Goal: Task Accomplishment & Management: Use online tool/utility

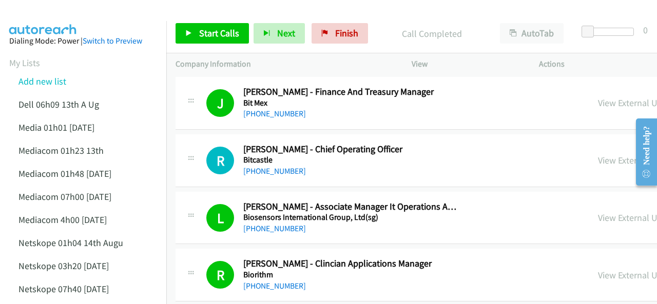
scroll to position [11241, 0]
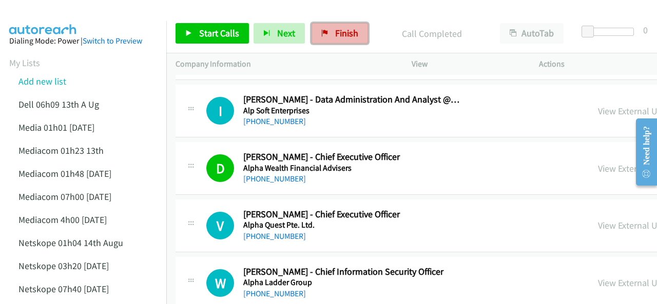
click at [337, 34] on span "Finish" at bounding box center [346, 33] width 23 height 12
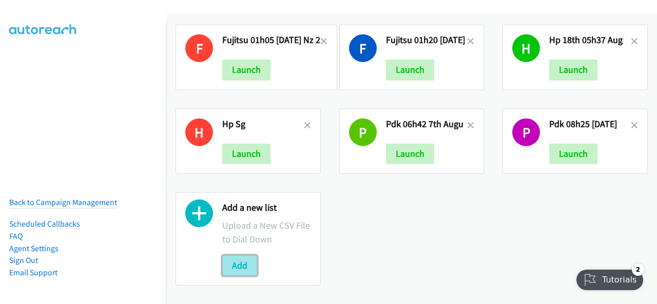
click at [236, 261] on button "Add" at bounding box center [239, 266] width 35 height 21
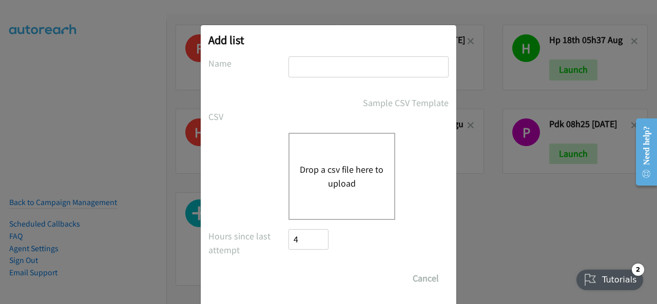
click at [305, 64] on input "text" at bounding box center [368, 66] width 160 height 21
drag, startPoint x: 305, startPoint y: 64, endPoint x: 292, endPoint y: 62, distance: 13.6
click at [292, 62] on input "text" at bounding box center [368, 66] width 160 height 21
click at [288, 63] on input "text" at bounding box center [368, 66] width 160 height 21
paste input "fujitsu 01h11 20th AUg"
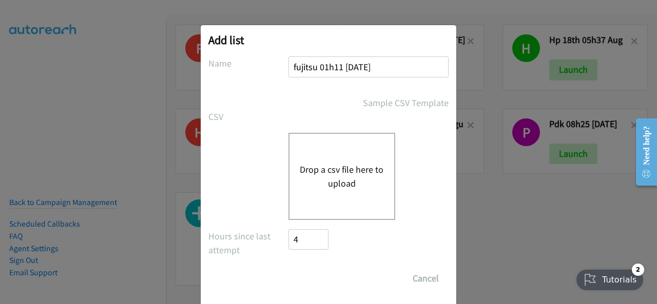
type input "fujitsu 01h11 20th AUg"
click at [325, 181] on button "Drop a csv file here to upload" at bounding box center [342, 177] width 84 height 28
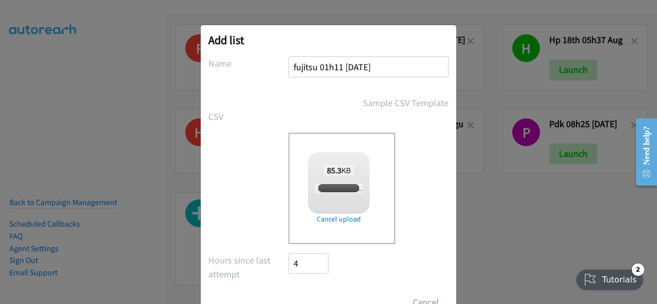
checkbox input "true"
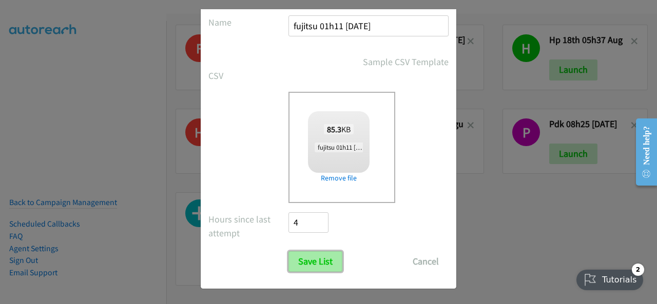
click at [299, 261] on input "Save List" at bounding box center [315, 262] width 54 height 21
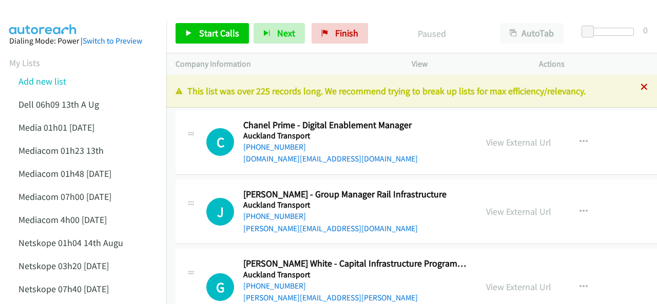
click at [641, 88] on icon at bounding box center [644, 87] width 7 height 7
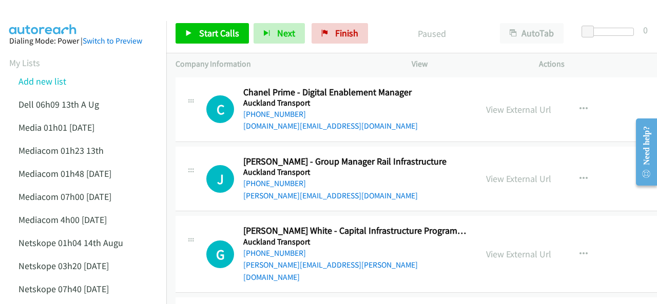
click at [123, 12] on div at bounding box center [324, 20] width 648 height 40
click at [219, 37] on span "Start Calls" at bounding box center [219, 33] width 40 height 12
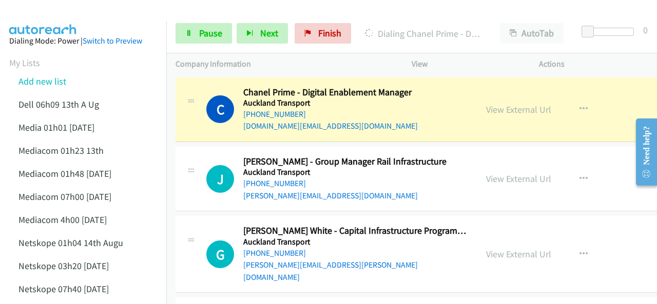
click at [73, 17] on img at bounding box center [43, 18] width 77 height 36
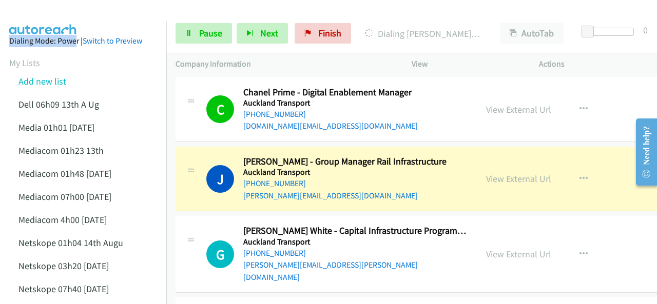
click at [72, 20] on main "Start Calls Pause Next Finish Dialing Jane Small - Group Manager Rail Infrastru…" at bounding box center [328, 24] width 657 height 49
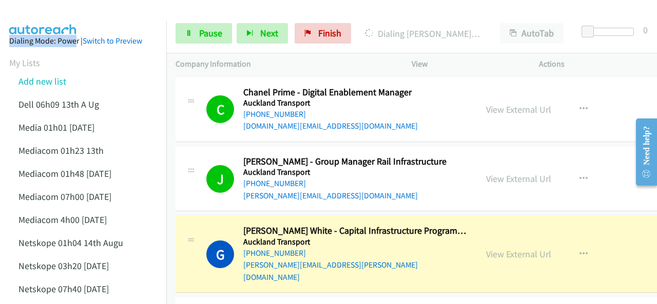
click at [60, 17] on img at bounding box center [43, 18] width 77 height 36
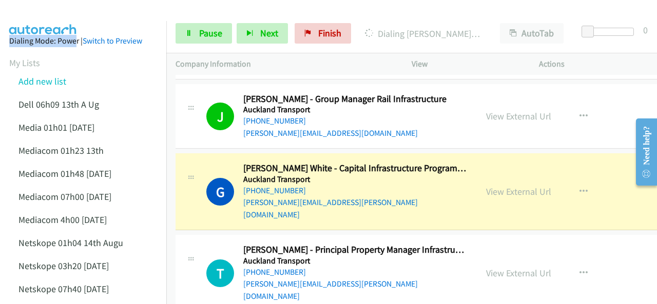
scroll to position [103, 0]
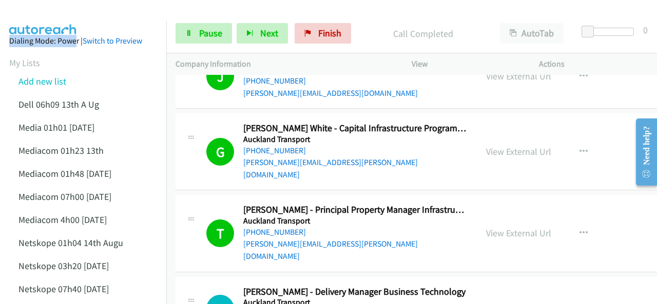
drag, startPoint x: 57, startPoint y: 12, endPoint x: 53, endPoint y: 19, distance: 8.3
click at [56, 12] on img at bounding box center [43, 18] width 77 height 36
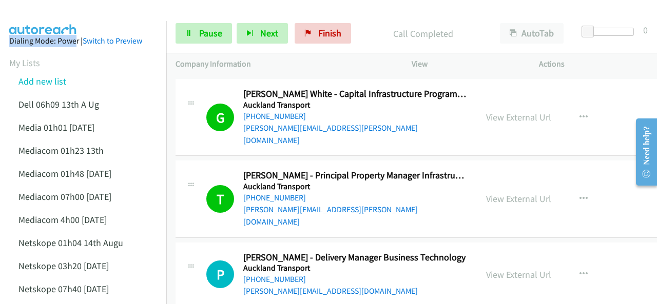
scroll to position [154, 0]
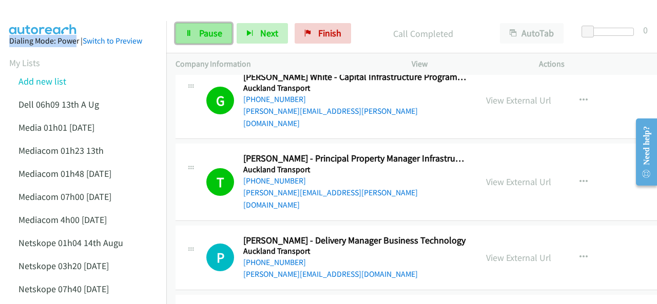
click at [203, 34] on span "Pause" at bounding box center [210, 33] width 23 height 12
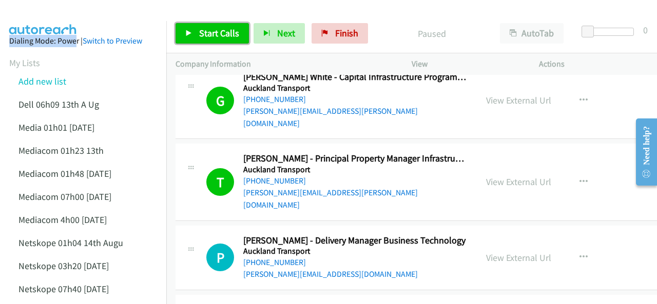
click at [203, 33] on span "Start Calls" at bounding box center [219, 33] width 40 height 12
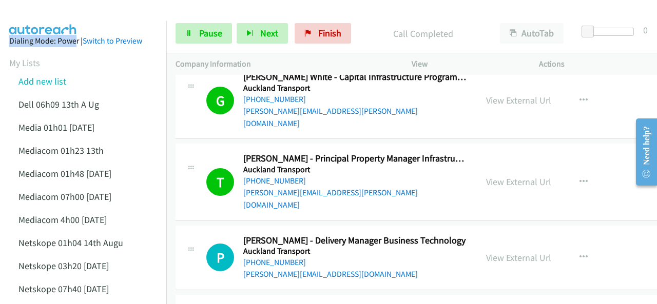
drag, startPoint x: 73, startPoint y: 15, endPoint x: 65, endPoint y: 15, distance: 8.2
click at [72, 15] on img at bounding box center [43, 18] width 77 height 36
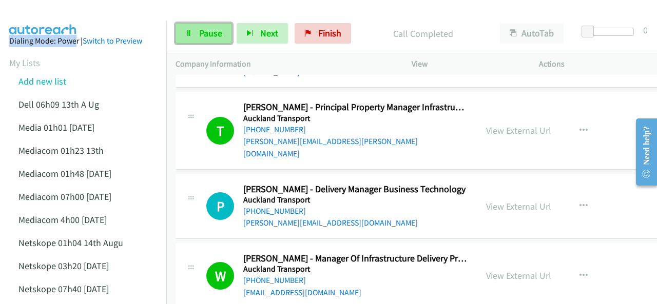
click at [201, 37] on span "Pause" at bounding box center [210, 33] width 23 height 12
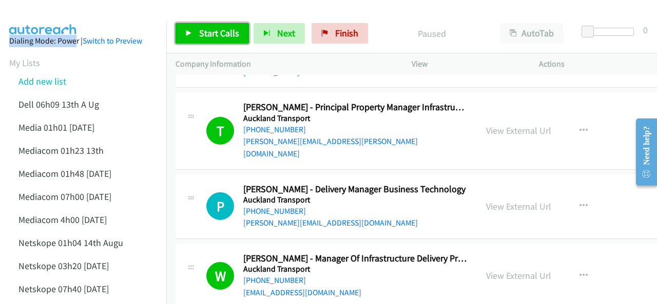
click at [202, 31] on span "Start Calls" at bounding box center [219, 33] width 40 height 12
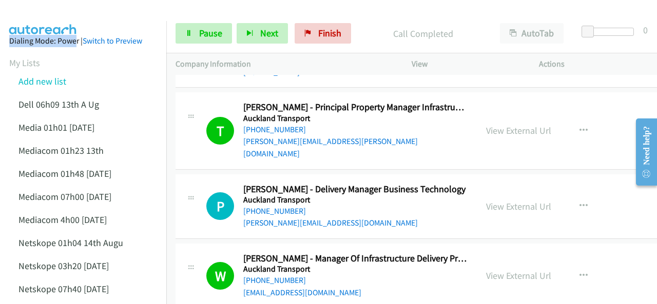
click at [57, 15] on img at bounding box center [43, 18] width 77 height 36
click at [52, 14] on img at bounding box center [43, 18] width 77 height 36
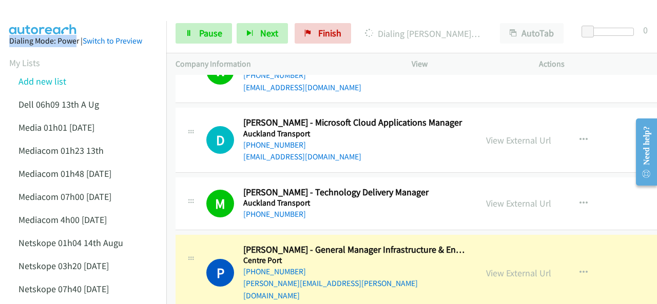
scroll to position [462, 0]
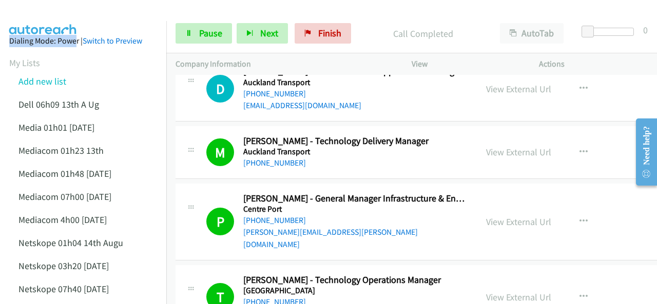
click at [52, 20] on img at bounding box center [43, 18] width 77 height 36
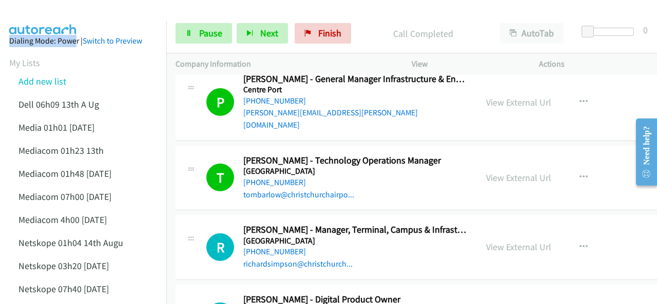
scroll to position [565, 0]
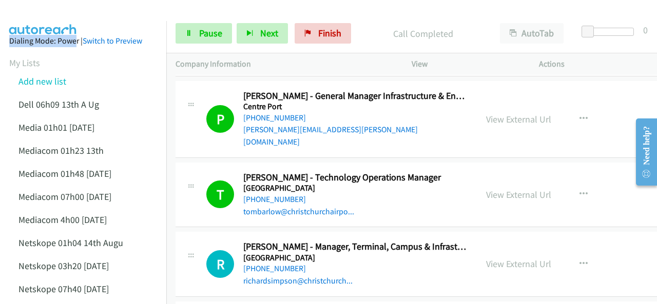
click at [56, 8] on img at bounding box center [43, 18] width 77 height 36
click at [211, 27] on span "Pause" at bounding box center [210, 33] width 23 height 12
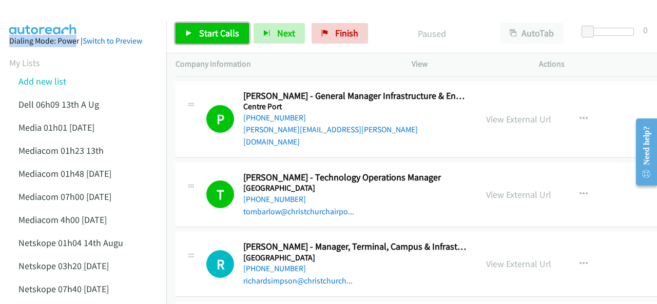
click at [189, 32] on icon at bounding box center [188, 33] width 7 height 7
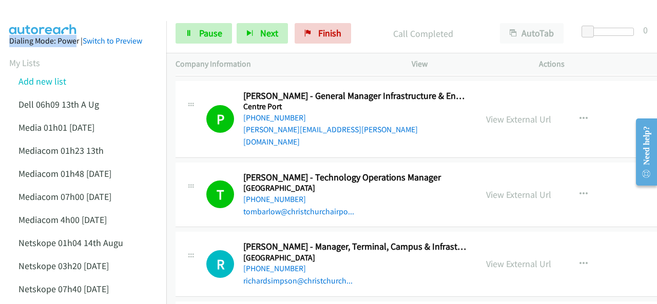
click at [71, 18] on img at bounding box center [43, 18] width 77 height 36
click at [62, 13] on img at bounding box center [43, 18] width 77 height 36
click at [68, 18] on img at bounding box center [43, 18] width 77 height 36
click at [186, 28] on link "Pause" at bounding box center [204, 33] width 56 height 21
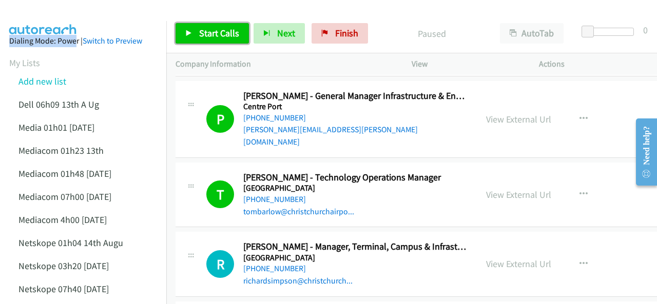
click at [204, 29] on span "Start Calls" at bounding box center [219, 33] width 40 height 12
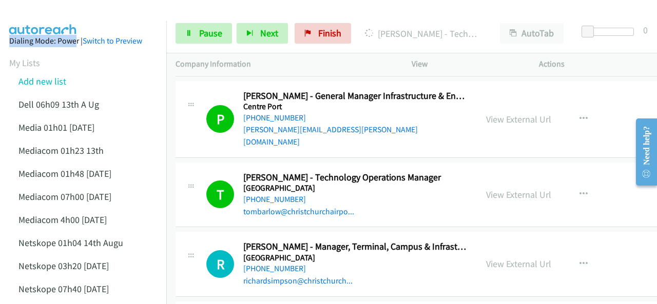
click at [46, 16] on img at bounding box center [43, 18] width 77 height 36
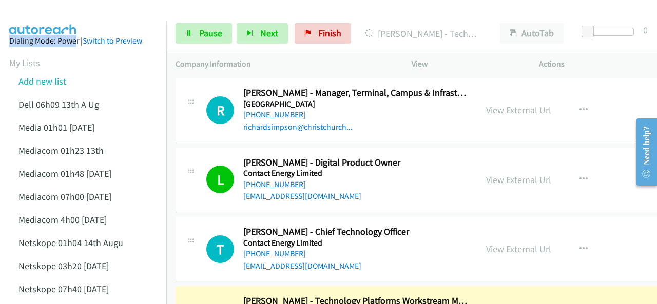
scroll to position [821, 0]
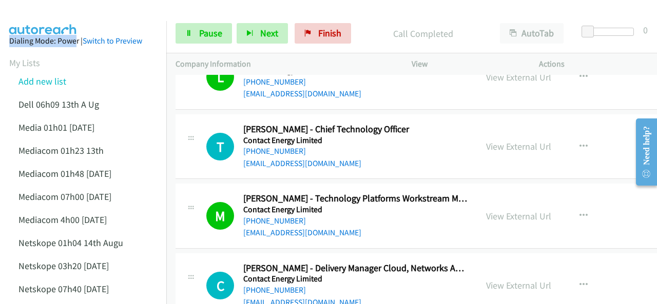
click at [66, 17] on img at bounding box center [43, 18] width 77 height 36
click at [61, 16] on img at bounding box center [43, 18] width 77 height 36
click at [70, 20] on img at bounding box center [43, 18] width 77 height 36
click at [198, 34] on link "Pause" at bounding box center [204, 33] width 56 height 21
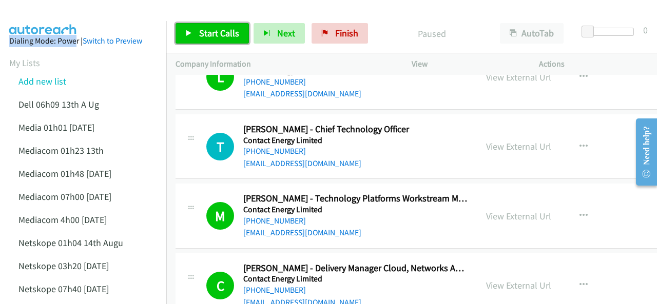
click at [209, 34] on span "Start Calls" at bounding box center [219, 33] width 40 height 12
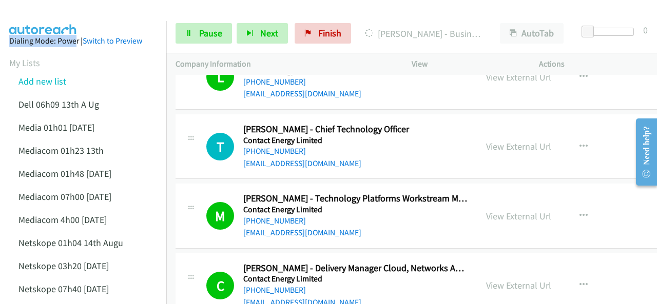
click at [51, 15] on img at bounding box center [43, 18] width 77 height 36
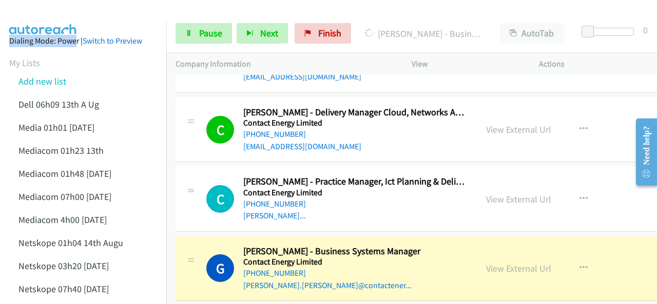
scroll to position [1027, 0]
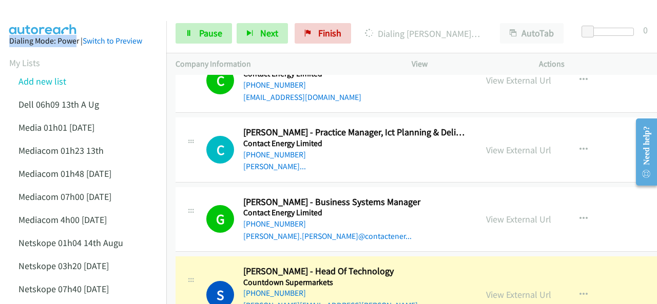
click at [69, 9] on img at bounding box center [43, 18] width 77 height 36
click at [207, 34] on span "Pause" at bounding box center [210, 33] width 23 height 12
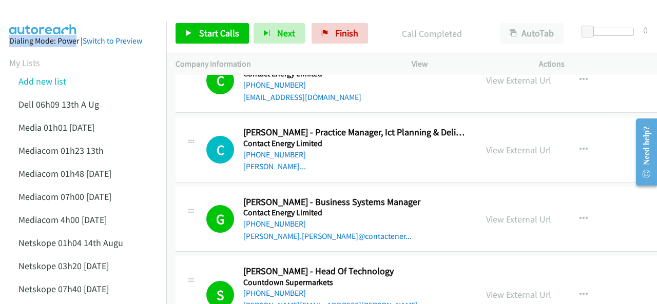
click at [82, 19] on div at bounding box center [324, 20] width 648 height 40
click at [205, 26] on link "Start Calls" at bounding box center [212, 33] width 73 height 21
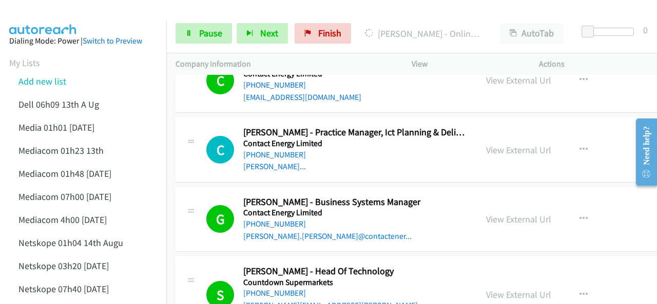
click at [63, 15] on img at bounding box center [43, 18] width 77 height 36
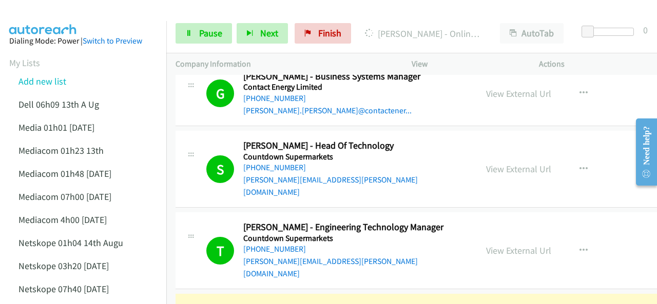
scroll to position [1181, 0]
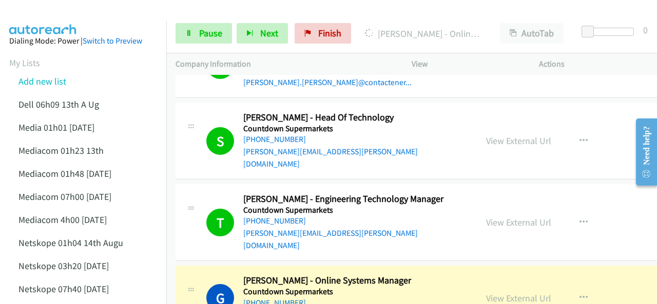
drag, startPoint x: 86, startPoint y: 12, endPoint x: 130, endPoint y: 28, distance: 46.9
click at [86, 12] on div at bounding box center [324, 20] width 648 height 40
click at [194, 37] on link "Pause" at bounding box center [204, 33] width 56 height 21
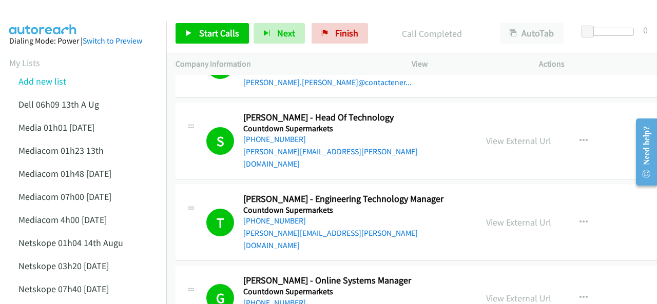
click at [71, 16] on img at bounding box center [43, 18] width 77 height 36
click at [498, 293] on link "View External Url" at bounding box center [518, 299] width 65 height 12
click at [196, 28] on link "Start Calls" at bounding box center [212, 33] width 73 height 21
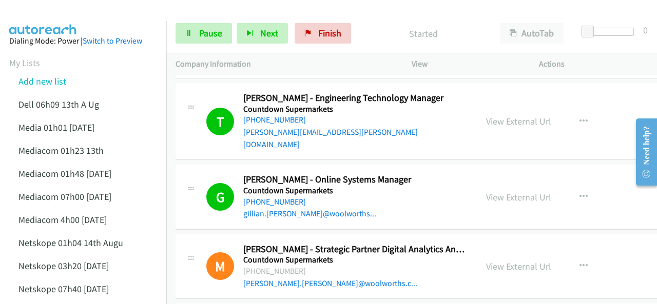
scroll to position [1386, 0]
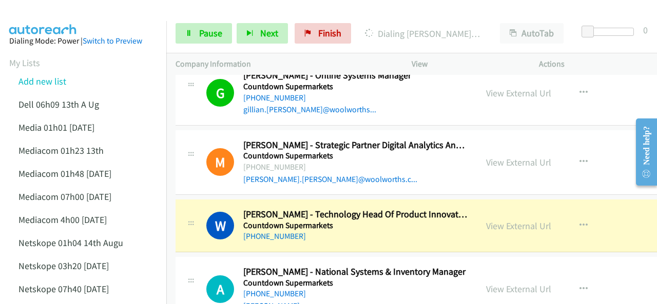
click at [65, 11] on img at bounding box center [43, 18] width 77 height 36
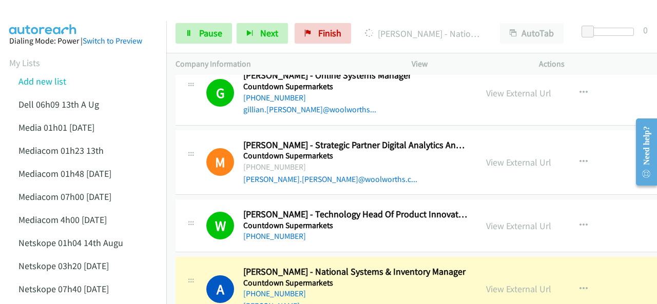
click at [110, 15] on div at bounding box center [324, 20] width 648 height 40
click at [98, 9] on div at bounding box center [324, 20] width 648 height 40
click at [74, 8] on img at bounding box center [43, 18] width 77 height 36
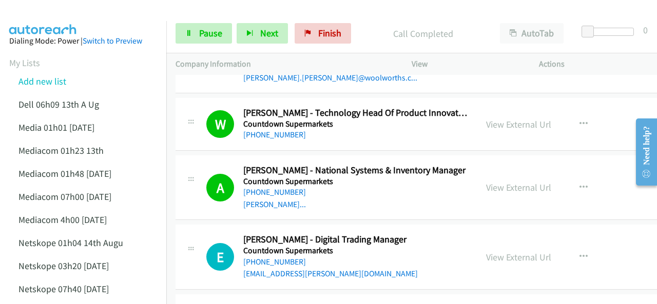
scroll to position [1489, 0]
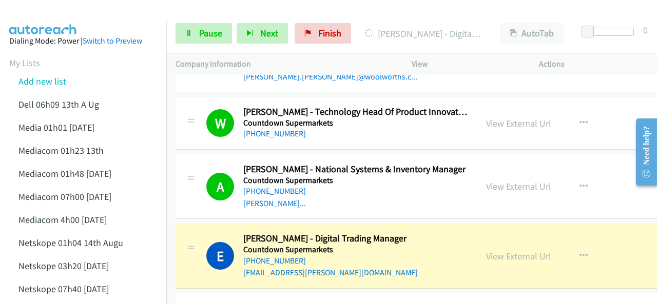
click at [59, 15] on img at bounding box center [43, 18] width 77 height 36
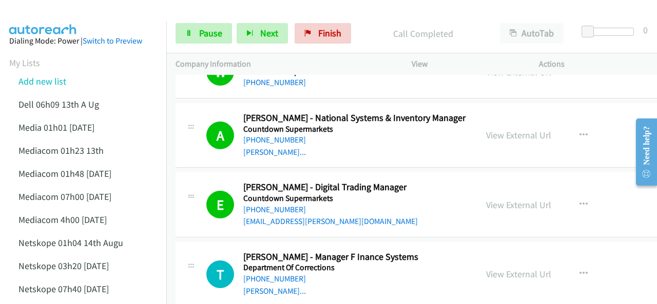
click at [77, 10] on img at bounding box center [43, 18] width 77 height 36
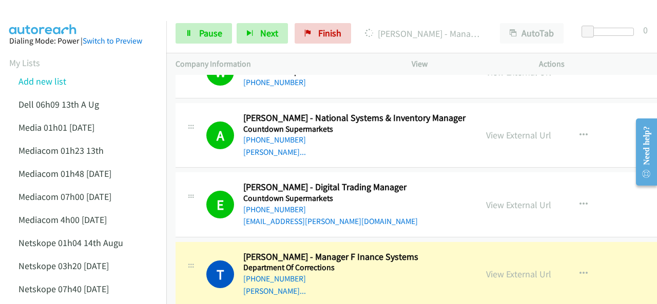
click at [51, 16] on img at bounding box center [43, 18] width 77 height 36
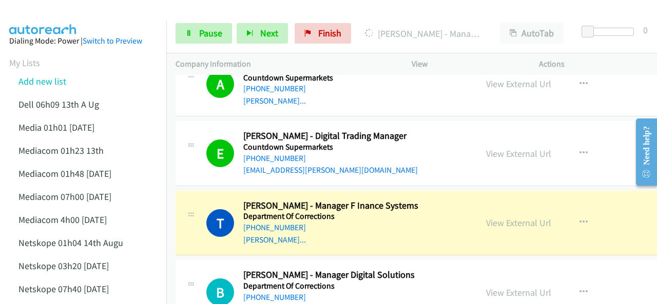
click at [81, 19] on img at bounding box center [43, 18] width 77 height 36
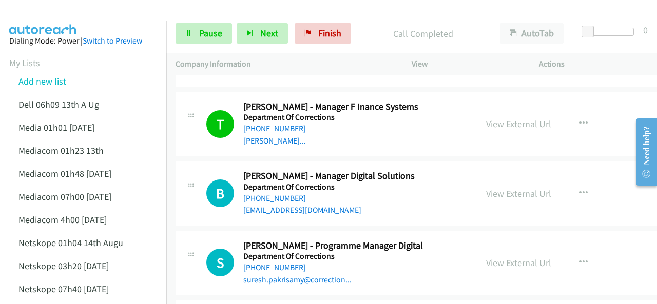
scroll to position [1694, 0]
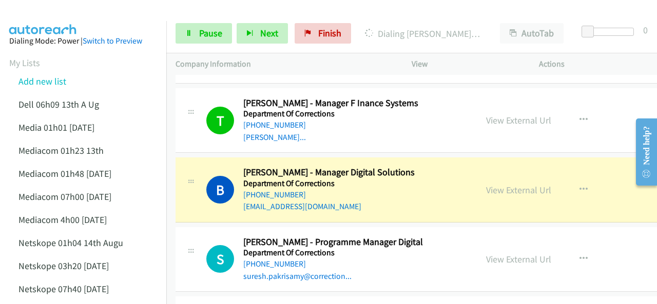
click at [74, 20] on img at bounding box center [43, 18] width 77 height 36
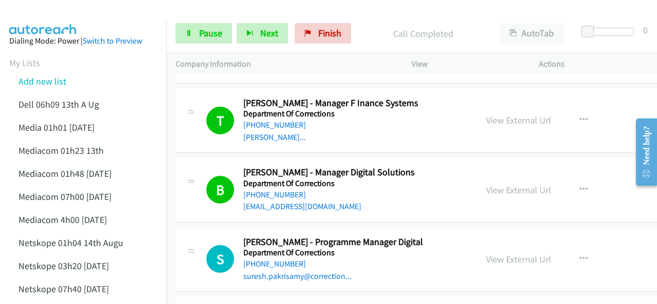
click at [54, 15] on img at bounding box center [43, 18] width 77 height 36
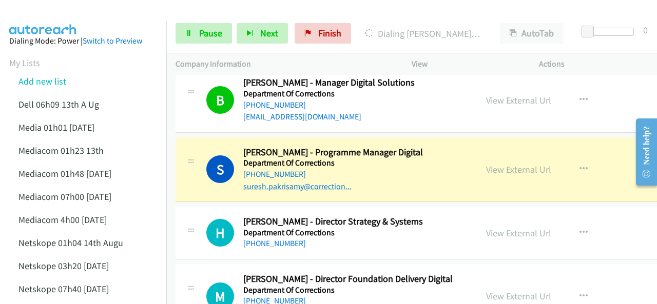
scroll to position [1797, 0]
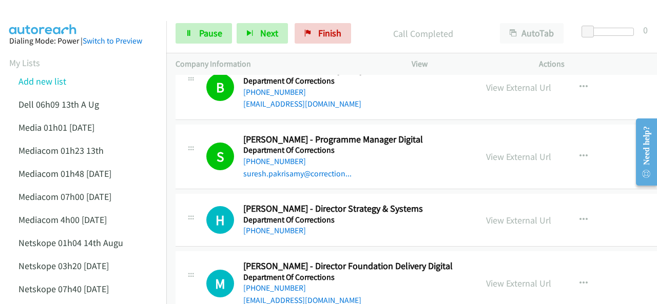
click at [54, 15] on img at bounding box center [43, 18] width 77 height 36
click at [53, 11] on img at bounding box center [43, 18] width 77 height 36
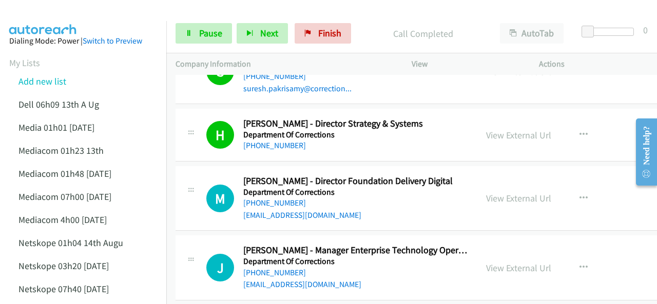
scroll to position [1899, 0]
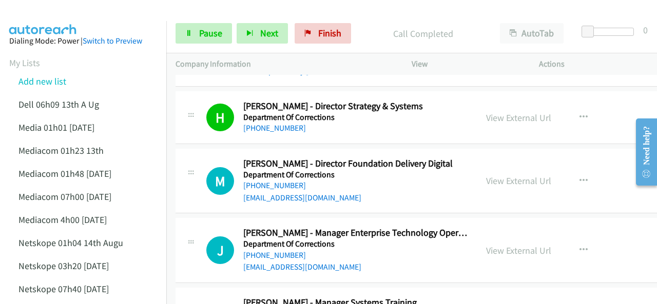
click at [79, 11] on img at bounding box center [43, 18] width 77 height 36
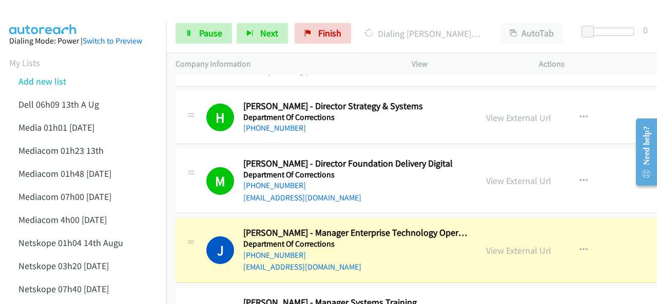
click at [81, 15] on img at bounding box center [43, 18] width 77 height 36
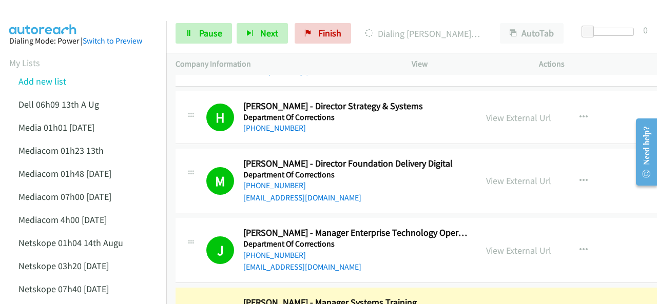
click at [60, 8] on img at bounding box center [43, 18] width 77 height 36
click at [79, 13] on img at bounding box center [43, 18] width 77 height 36
drag, startPoint x: 89, startPoint y: 8, endPoint x: 116, endPoint y: 21, distance: 29.6
click at [90, 8] on div at bounding box center [324, 20] width 648 height 40
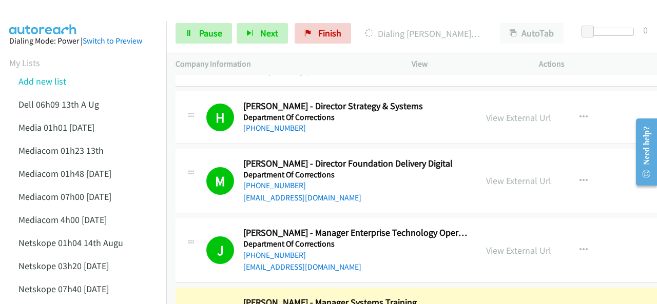
click at [74, 10] on img at bounding box center [43, 18] width 77 height 36
click at [196, 31] on link "Pause" at bounding box center [204, 33] width 56 height 21
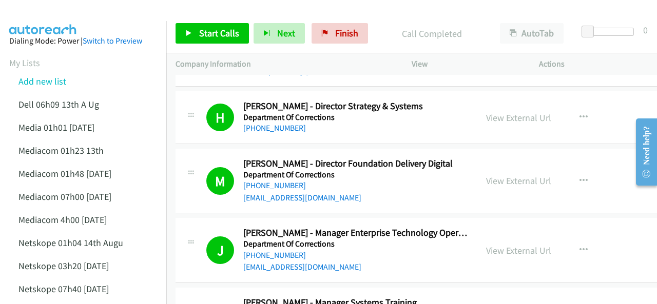
click at [57, 16] on img at bounding box center [43, 18] width 77 height 36
click at [209, 35] on span "Start Calls" at bounding box center [219, 33] width 40 height 12
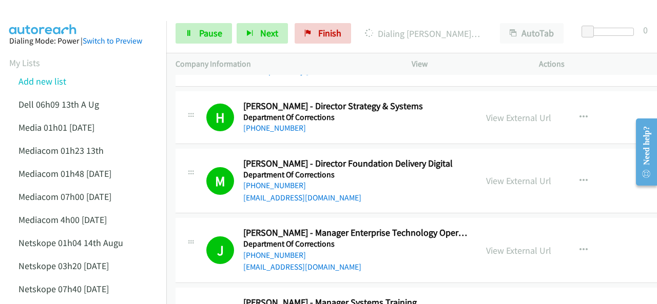
click at [86, 14] on div at bounding box center [324, 20] width 648 height 40
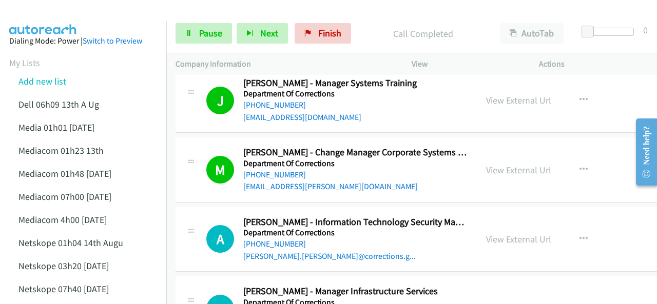
scroll to position [2156, 0]
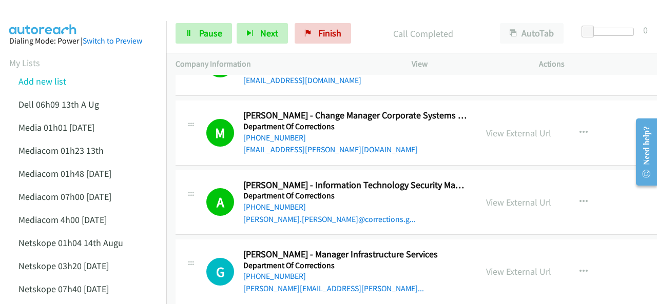
click at [37, 18] on img at bounding box center [43, 18] width 77 height 36
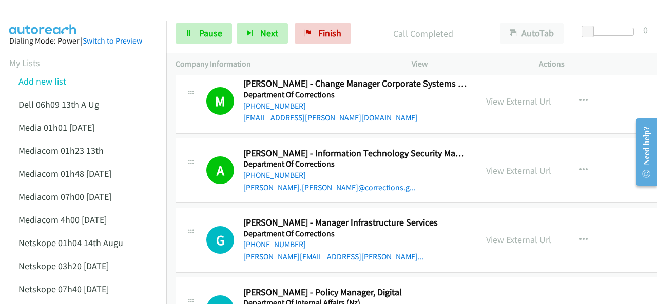
scroll to position [2207, 0]
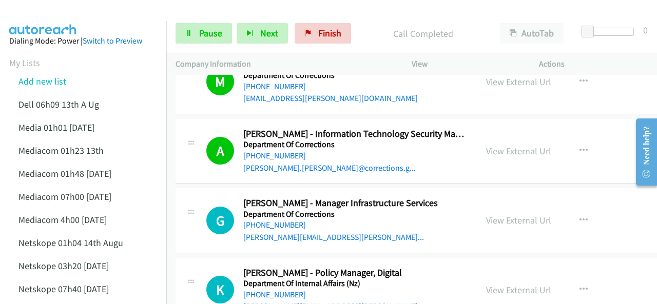
click at [100, 12] on div at bounding box center [324, 20] width 648 height 40
click at [196, 36] on link "Pause" at bounding box center [204, 33] width 56 height 21
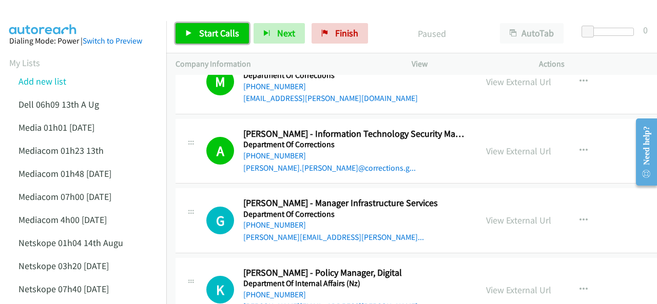
click at [196, 36] on link "Start Calls" at bounding box center [212, 33] width 73 height 21
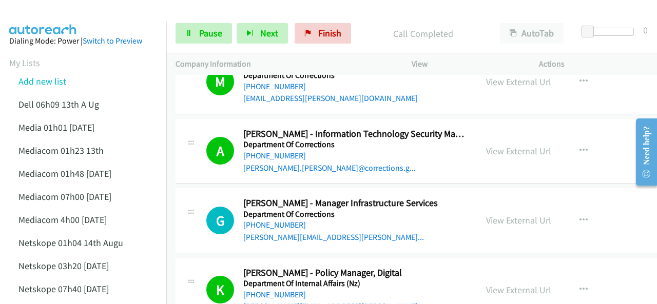
click at [59, 18] on img at bounding box center [43, 18] width 77 height 36
click at [202, 30] on span "Pause" at bounding box center [210, 33] width 23 height 12
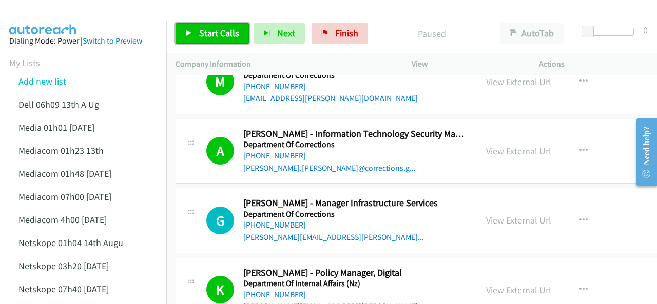
click at [200, 32] on span "Start Calls" at bounding box center [219, 33] width 40 height 12
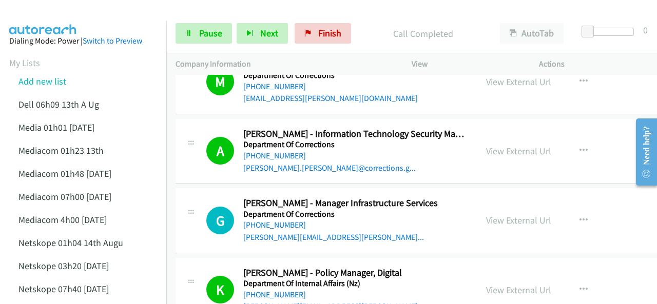
click at [83, 12] on div at bounding box center [324, 20] width 648 height 40
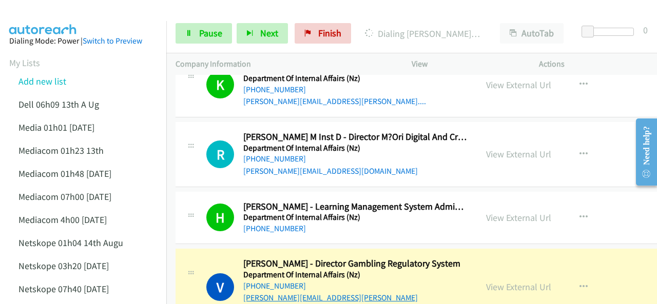
scroll to position [2464, 0]
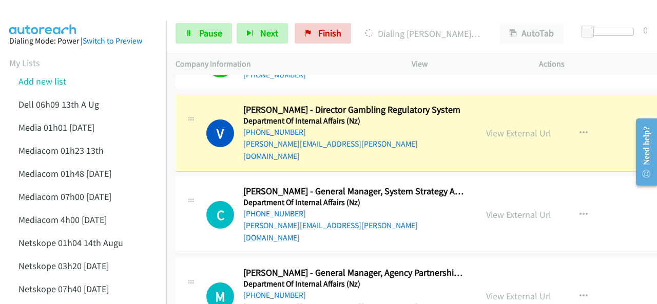
scroll to position [2515, 0]
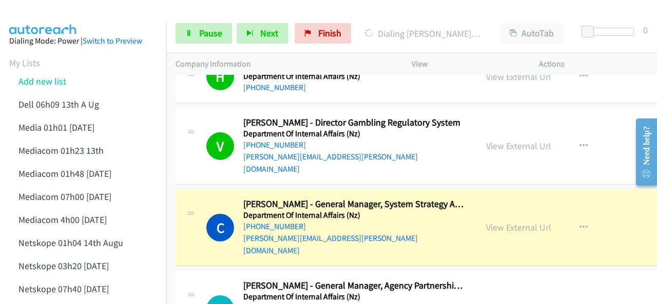
scroll to position [2566, 0]
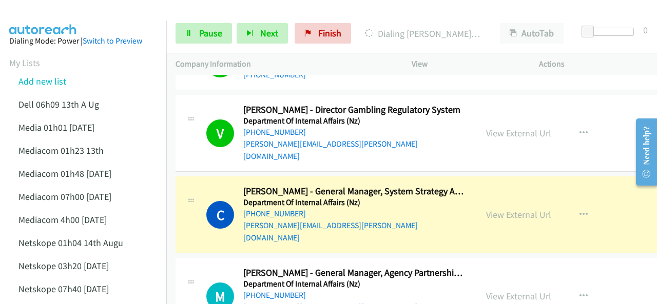
click at [70, 13] on img at bounding box center [43, 18] width 77 height 36
click at [105, 20] on div at bounding box center [324, 20] width 648 height 40
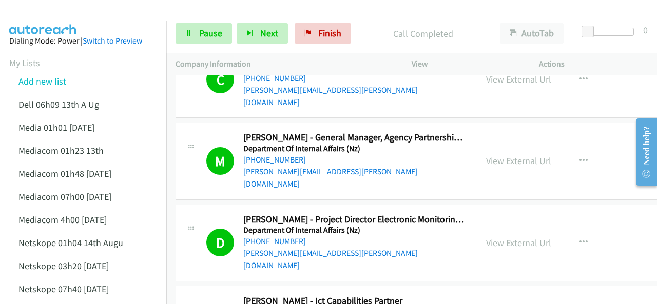
scroll to position [2720, 0]
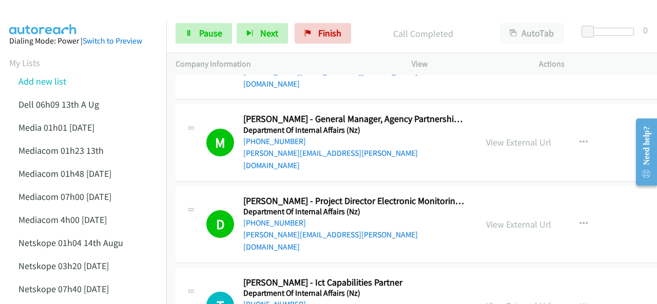
click at [76, 13] on img at bounding box center [43, 18] width 77 height 36
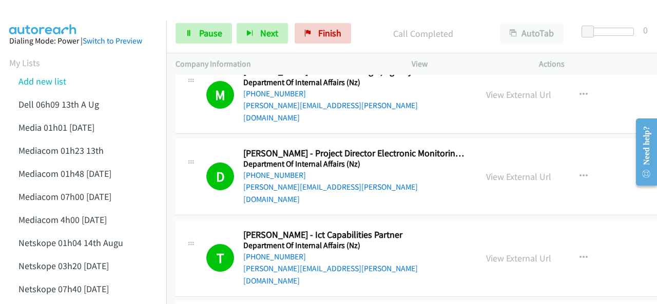
scroll to position [2823, 0]
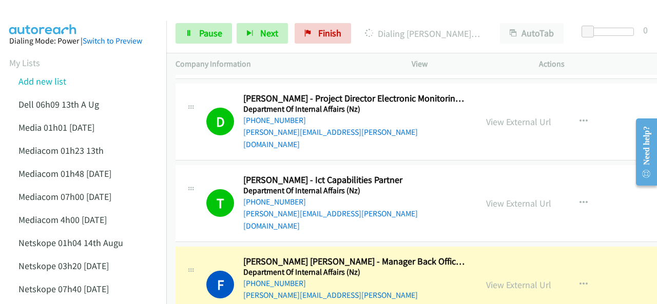
drag, startPoint x: 39, startPoint y: 21, endPoint x: 63, endPoint y: 3, distance: 30.4
click at [196, 29] on link "Pause" at bounding box center [204, 33] width 56 height 21
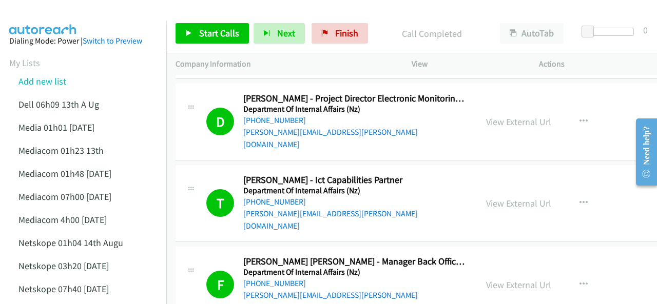
click at [49, 18] on img at bounding box center [43, 18] width 77 height 36
